Goal: Navigation & Orientation: Find specific page/section

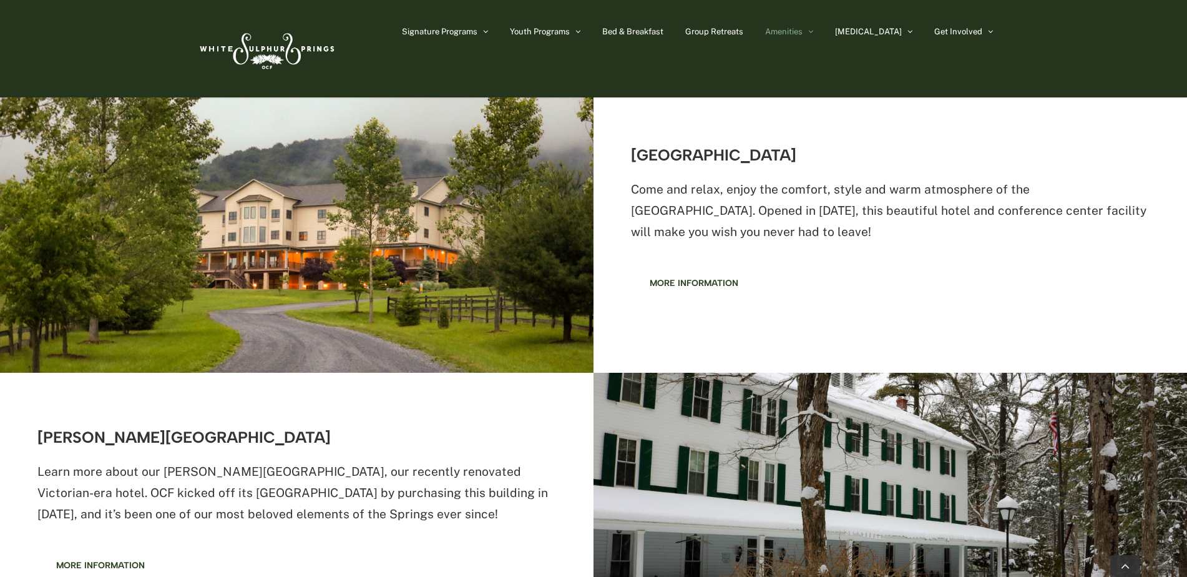
scroll to position [437, 0]
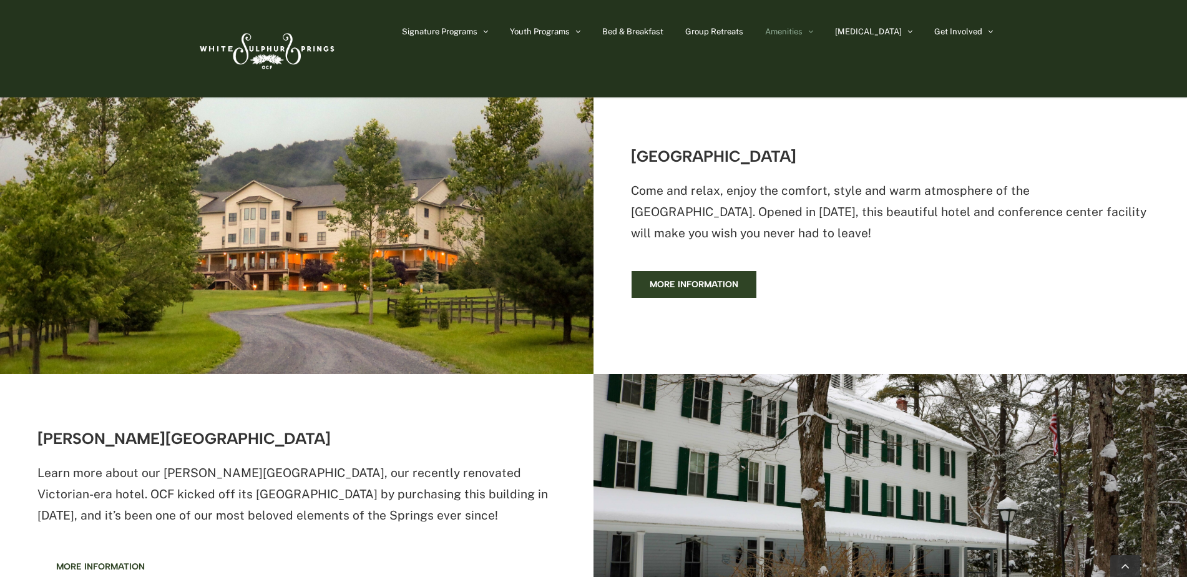
click at [673, 286] on span "More information" at bounding box center [694, 284] width 89 height 11
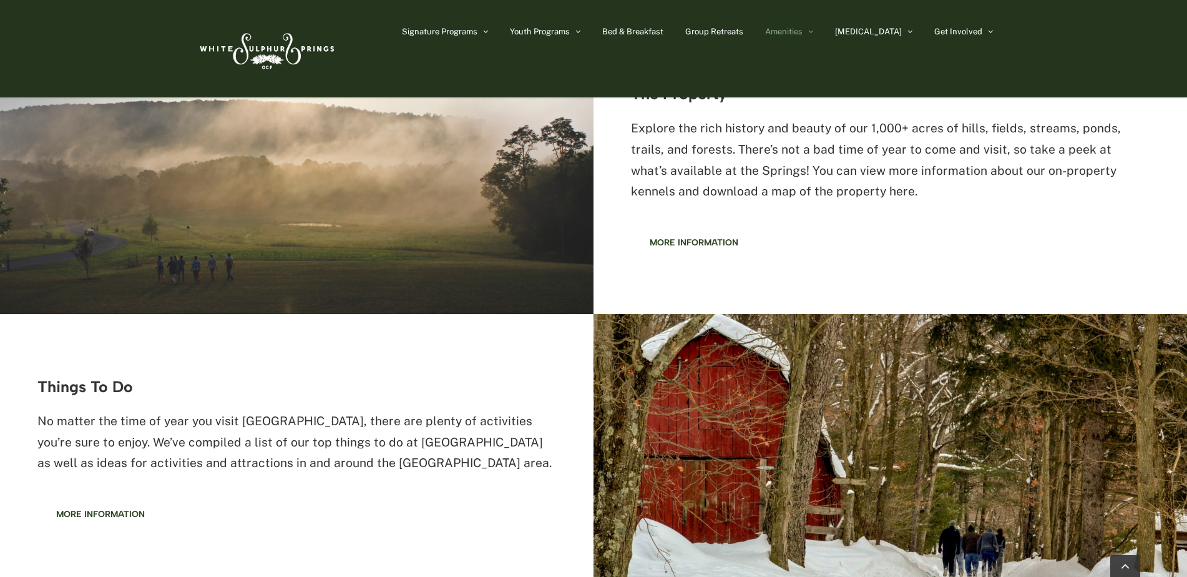
scroll to position [1123, 0]
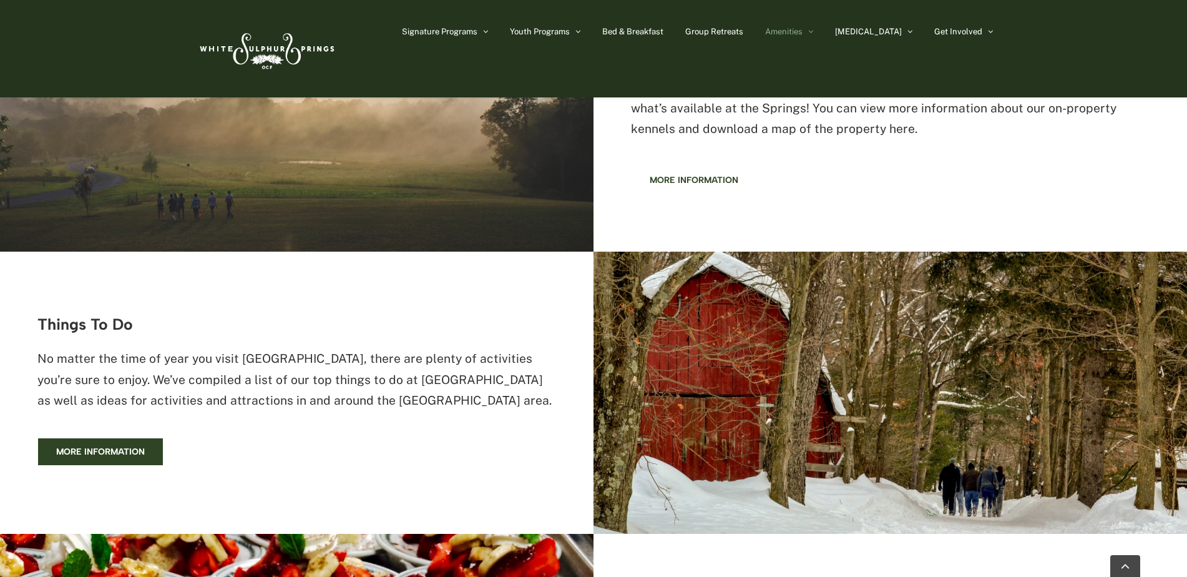
click at [132, 450] on span "More information" at bounding box center [100, 451] width 89 height 11
click at [663, 31] on span "Bed & Breakfast" at bounding box center [632, 31] width 61 height 8
